Goal: Task Accomplishment & Management: Manage account settings

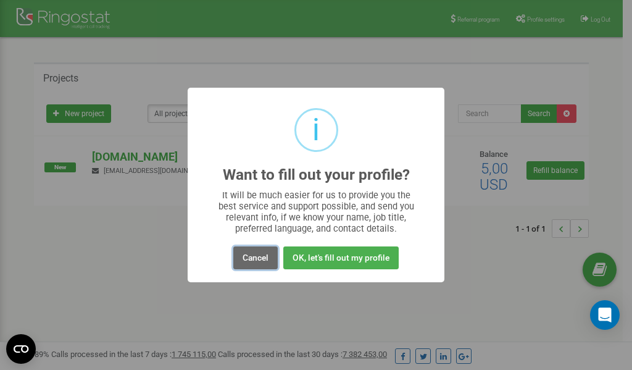
click at [256, 260] on button "Cancel" at bounding box center [255, 257] width 44 height 23
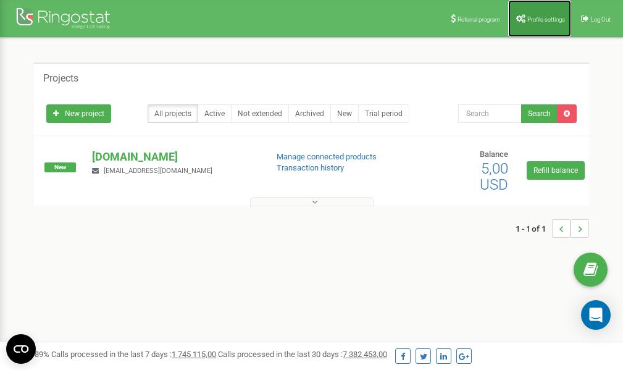
click at [539, 17] on span "Profile settings" at bounding box center [546, 19] width 38 height 7
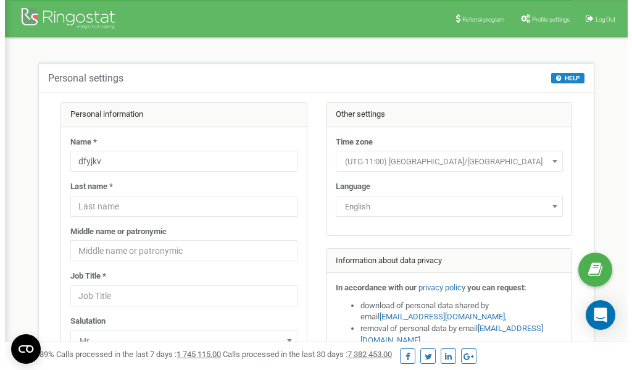
scroll to position [62, 0]
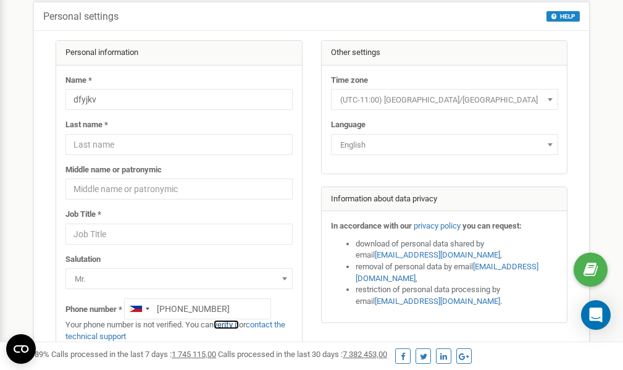
click at [232, 324] on link "verify it" at bounding box center [226, 324] width 25 height 9
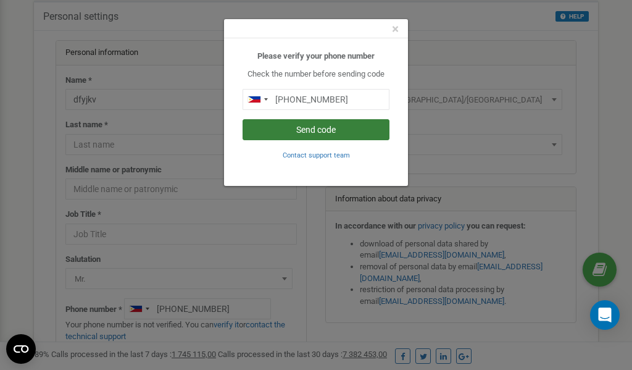
click at [309, 130] on button "Send code" at bounding box center [316, 129] width 147 height 21
